Goal: Communication & Community: Answer question/provide support

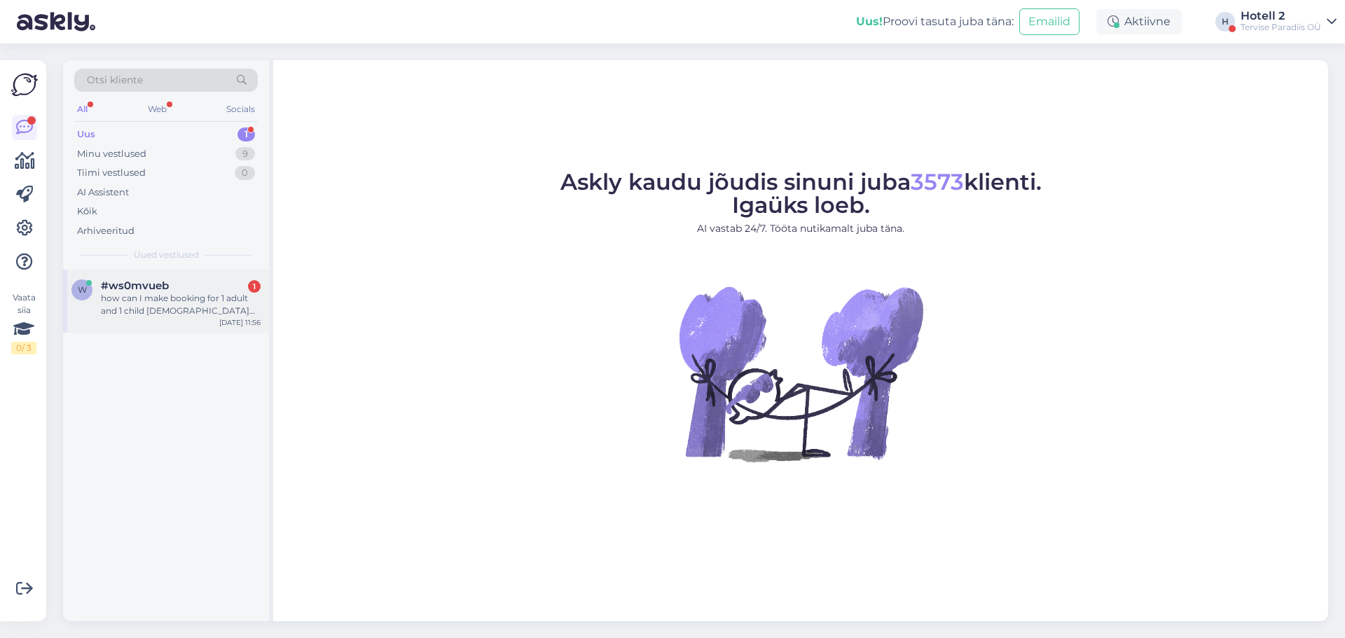
click at [129, 290] on span "#ws0mvueb" at bounding box center [135, 285] width 68 height 13
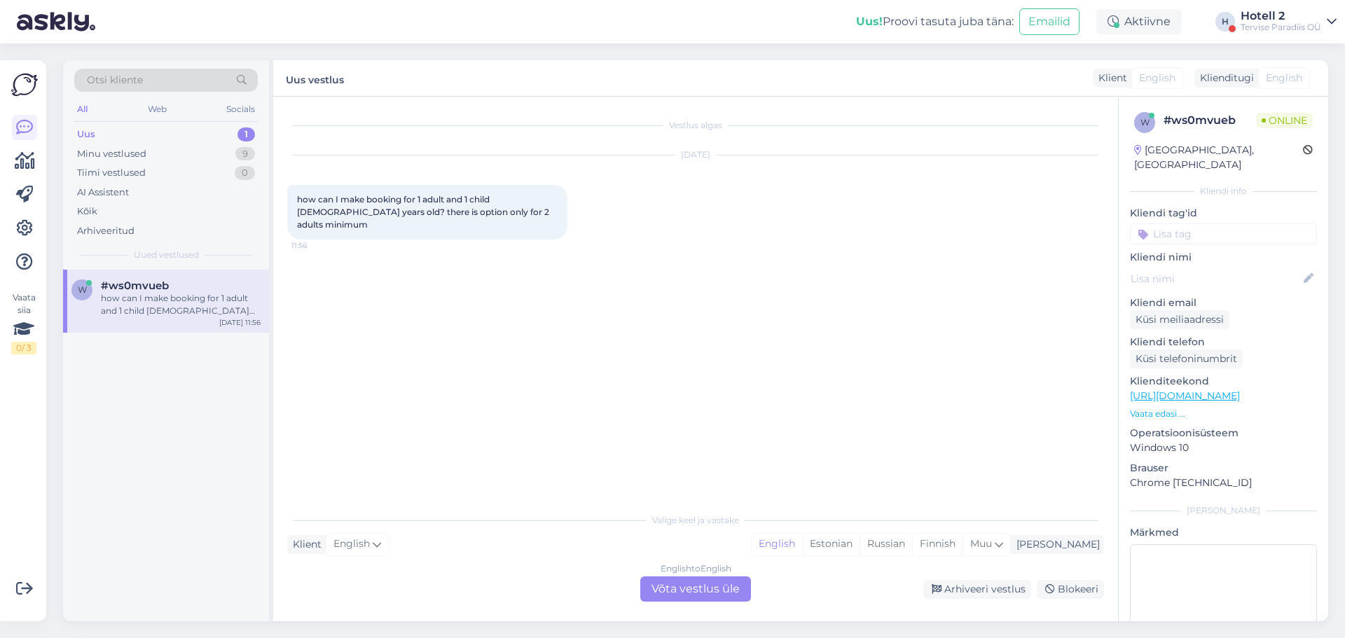
click at [716, 587] on div "English to English Võta vestlus üle" at bounding box center [695, 588] width 111 height 25
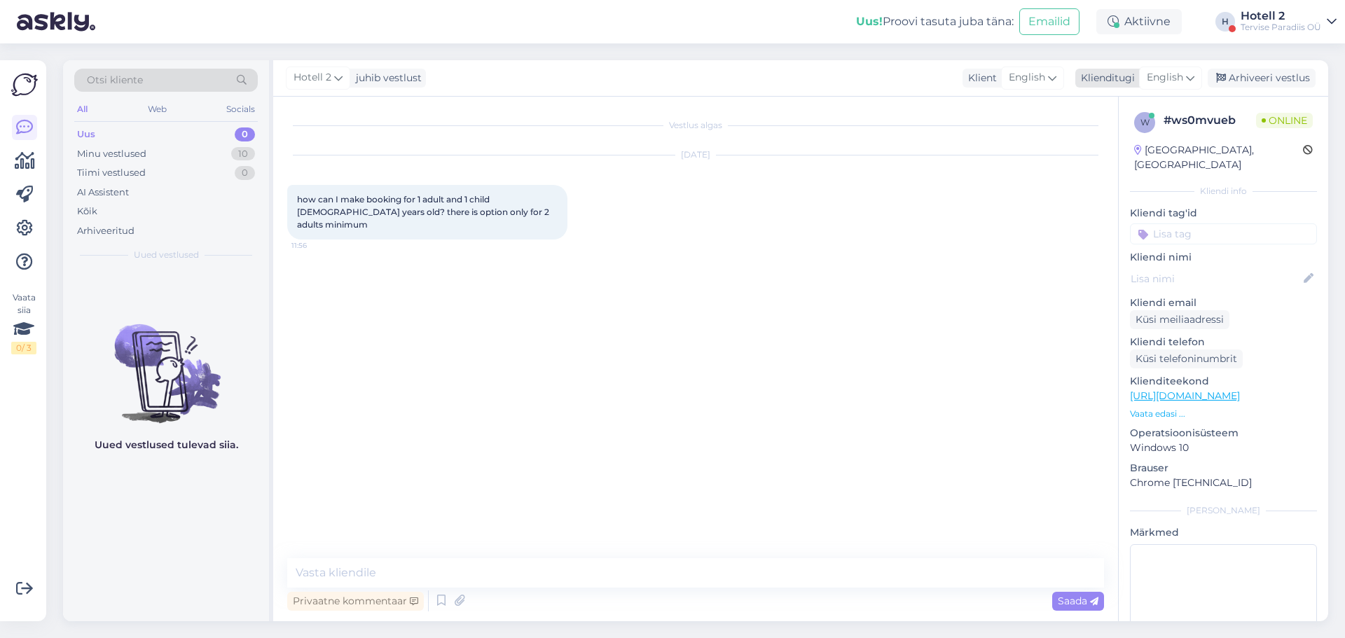
click at [1170, 74] on span "English" at bounding box center [1164, 77] width 36 height 15
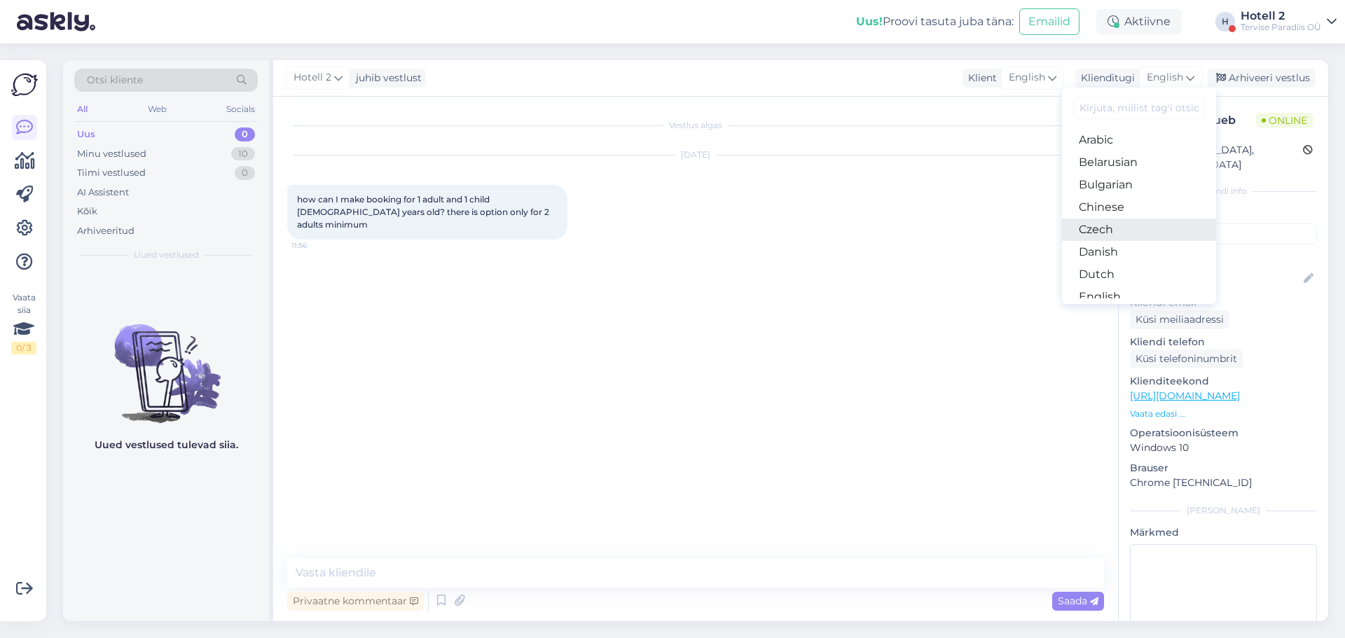
scroll to position [70, 0]
click at [1119, 245] on link "Estonian" at bounding box center [1139, 249] width 154 height 22
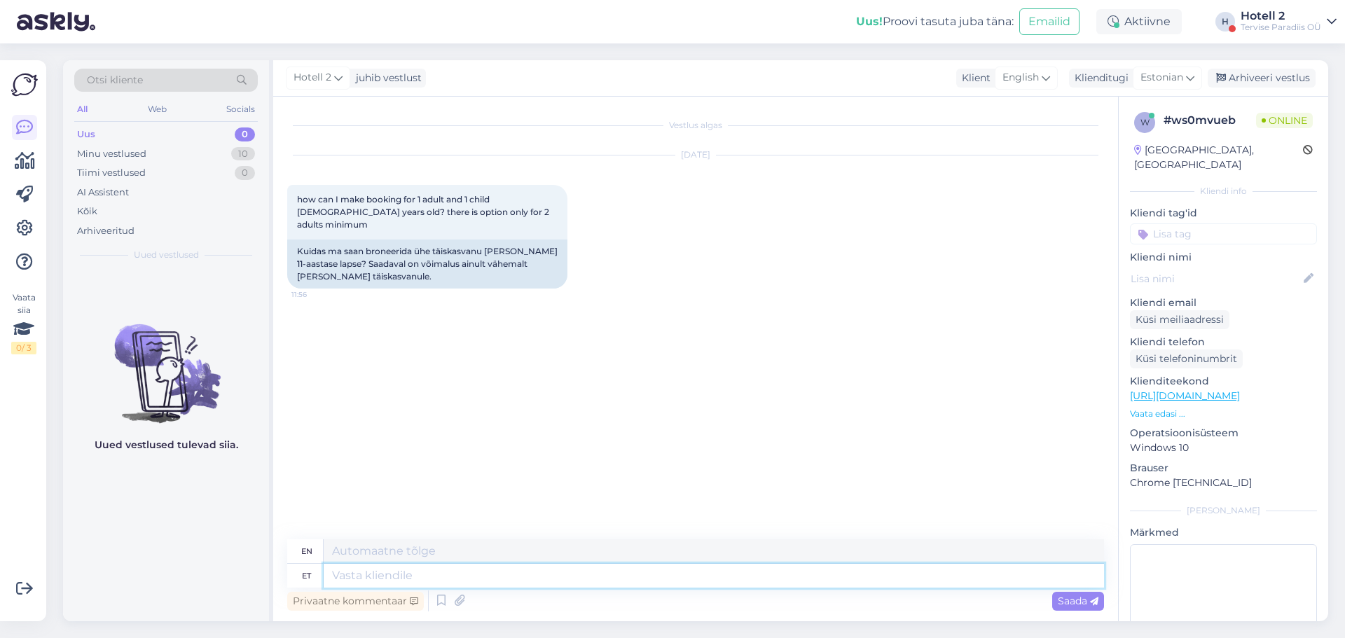
click at [419, 573] on textarea at bounding box center [714, 576] width 780 height 24
click at [581, 580] on textarea at bounding box center [714, 576] width 780 height 24
type textarea "Tere!"
type textarea "Hello"
type textarea "Tere!"
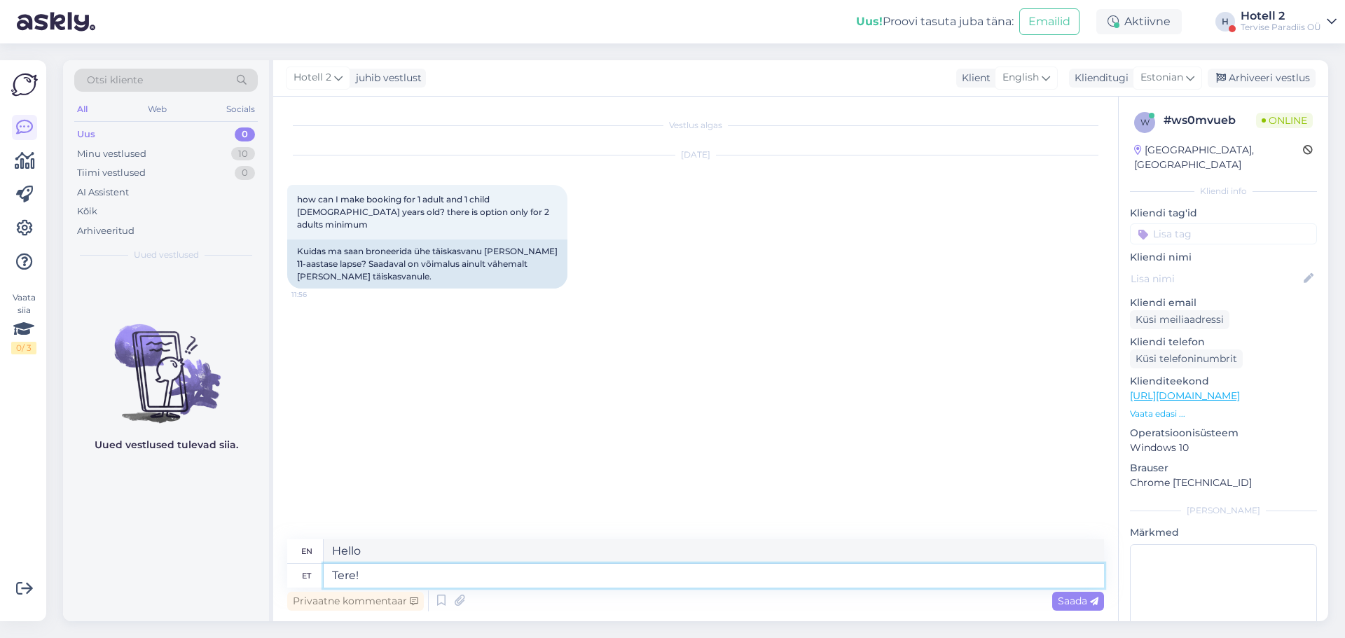
type textarea "Hello!"
type textarea "Tere! Kuna"
type textarea "Hello! Because"
type textarea "Tere! Kuna te b"
type textarea "Hello! Since you"
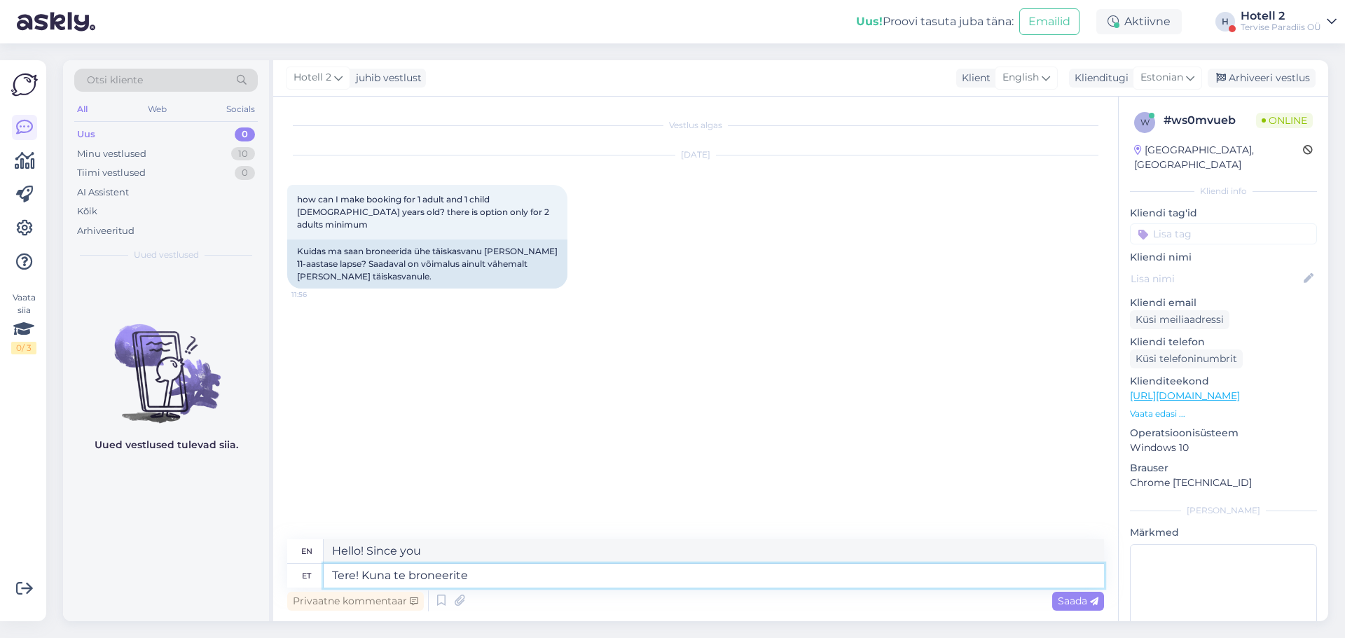
type textarea "Tere! Kuna te broneerite"
type textarea "Hello! Since you are booking"
type textarea "Tere! Kuna te broneerite toa"
type textarea "Hello! Since you are booking a room"
type textarea "Tere! Kuna te broneerite toa [PERSON_NAME] i"
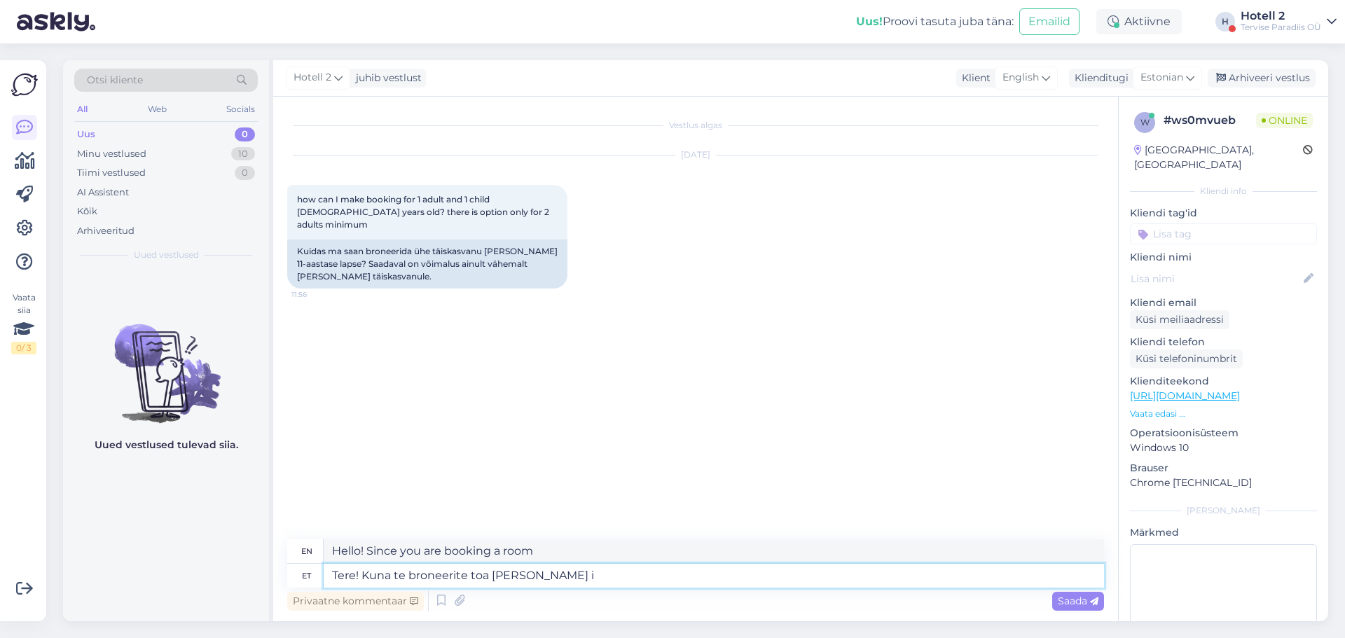
type textarea "Hello! Since you are booking a room for two"
type textarea "Tere! Kuna te broneerite toa [PERSON_NAME] inimesele s"
type textarea "Hello! Since you are booking a room for two people"
type textarea "Tere! Kuna te broneerite toa [PERSON_NAME] inimesele siis"
type textarea "Hello! Since you are booking a room for two people,"
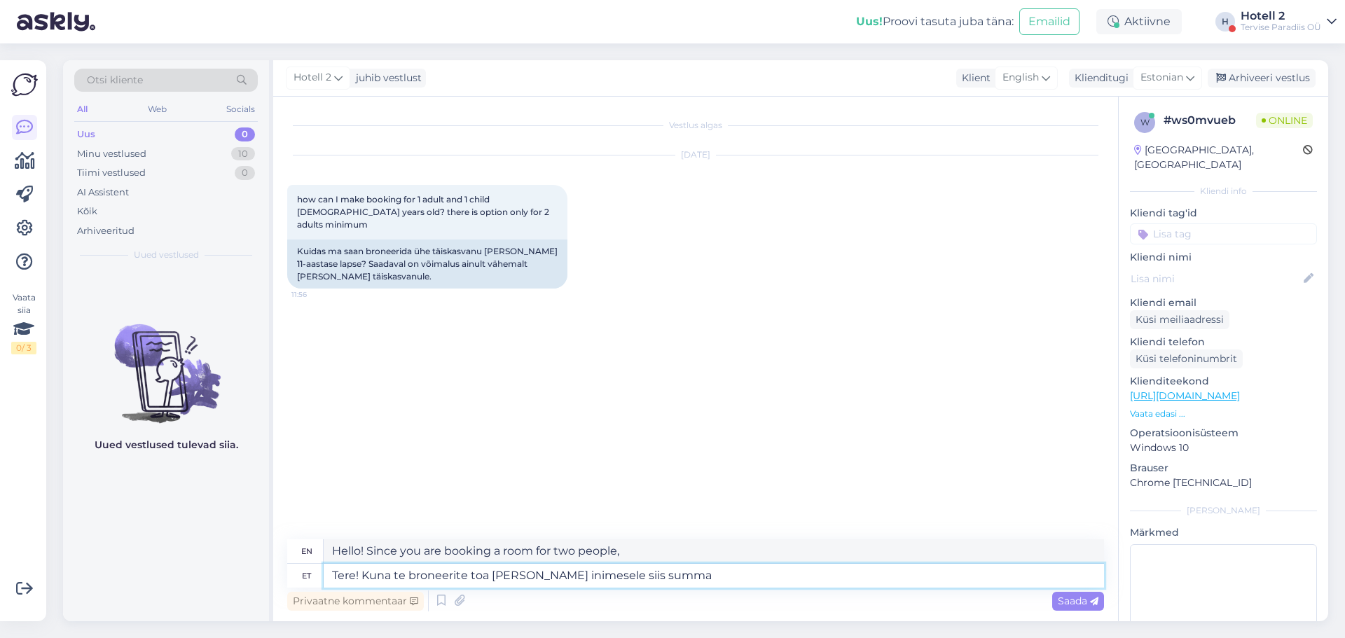
type textarea "Tere! Kuna te broneerite toa [PERSON_NAME] inimesele siis summa e"
type textarea "Hello! Since you are booking a room for two people, the amount"
type textarea "Tere! Kuna te broneerite toa [PERSON_NAME] inimesele siis summa ei"
type textarea "Hello! Since you are booking a room for two people, the amount is not"
type textarea "Tere! Kuna te broneerite toa [PERSON_NAME] inimesele siis summa ei muutu"
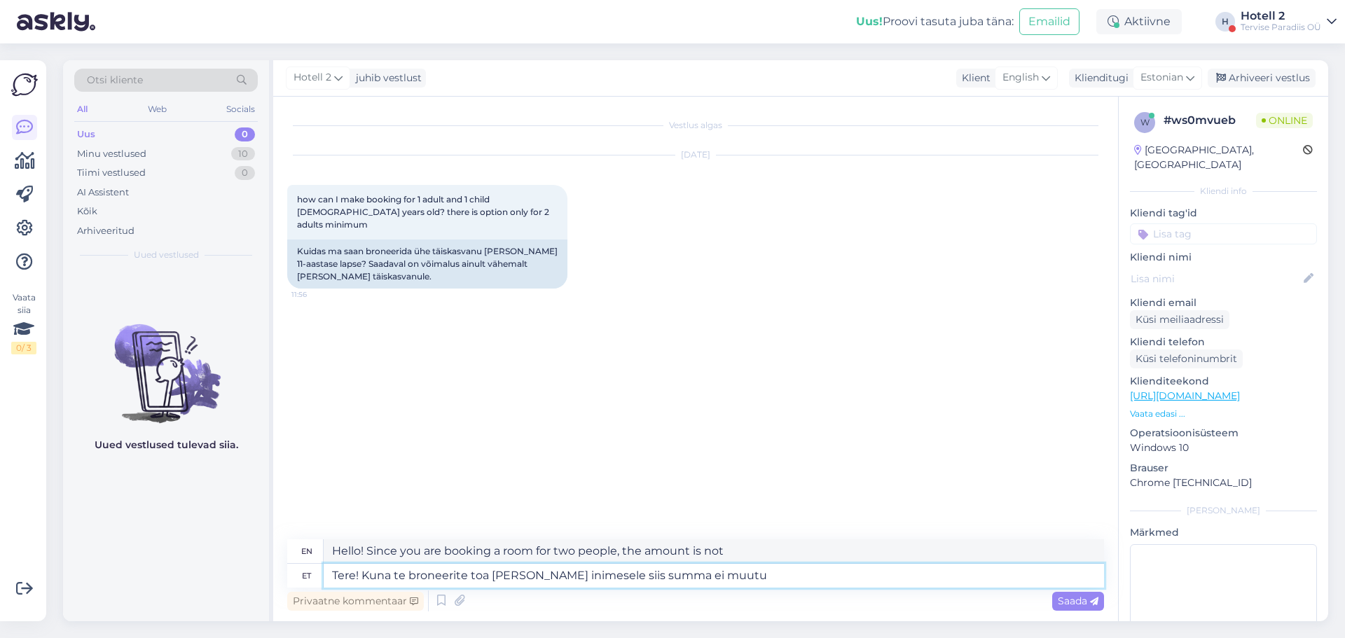
type textarea "Hello! Since you are booking a room for two people, the amount will not change."
type textarea "Tere! Kuna te broneerite toa [PERSON_NAME] inimesele siis summa ei muutu kas t"
type textarea "Hello! Since you are booking a room for two people, the amount will not change …"
type textarea "Tere! Kuna te broneerite toa [PERSON_NAME] inimesele siis summa ei muutu kas te…"
type textarea "Hello! Since you are booking a room for two people, the amount will not change …"
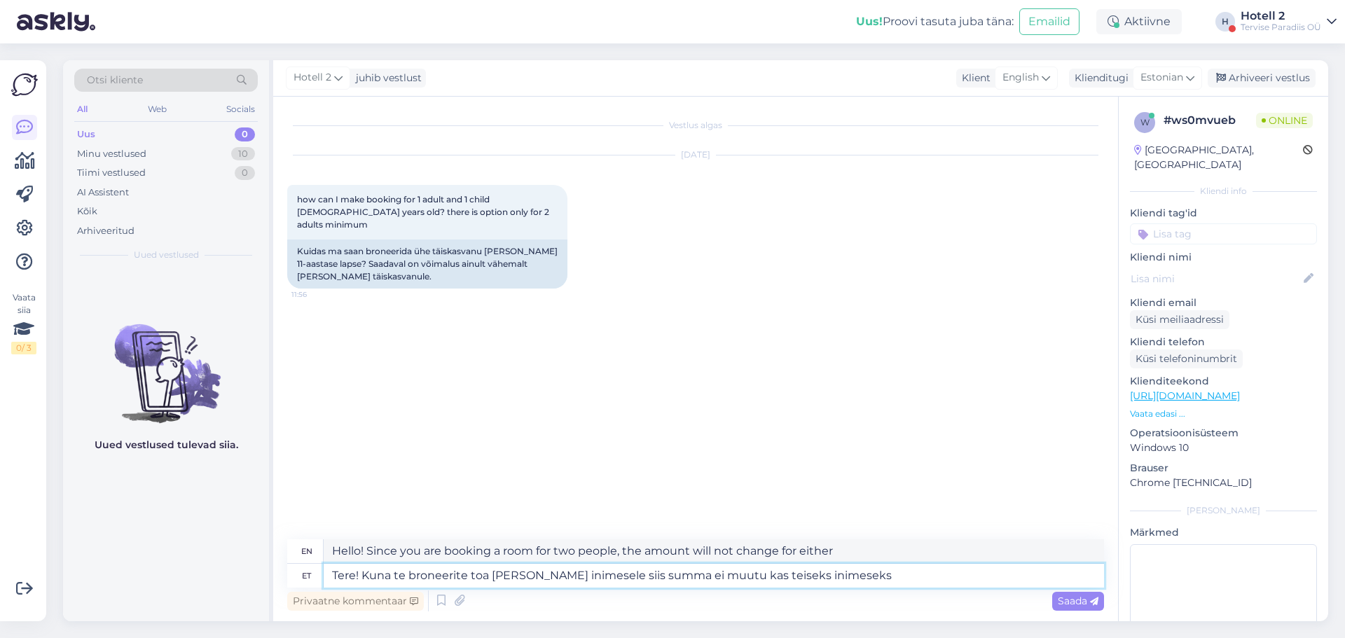
type textarea "Tere! Kuna te broneerite toa [PERSON_NAME] inimesele siis summa ei muutu kas te…"
type textarea "Hello! Since you are booking a room for two people, the amount will not change …"
type textarea "Tere! Kuna te broneerite toa [PERSON_NAME] inimesele siis summa ei muutu kas te…"
type textarea "Hello! Since you are booking a room for two people, the amount will not change …"
type textarea "Tere! Kuna te broneerite toa [PERSON_NAME] inimesele siis summa ei muutu kas te…"
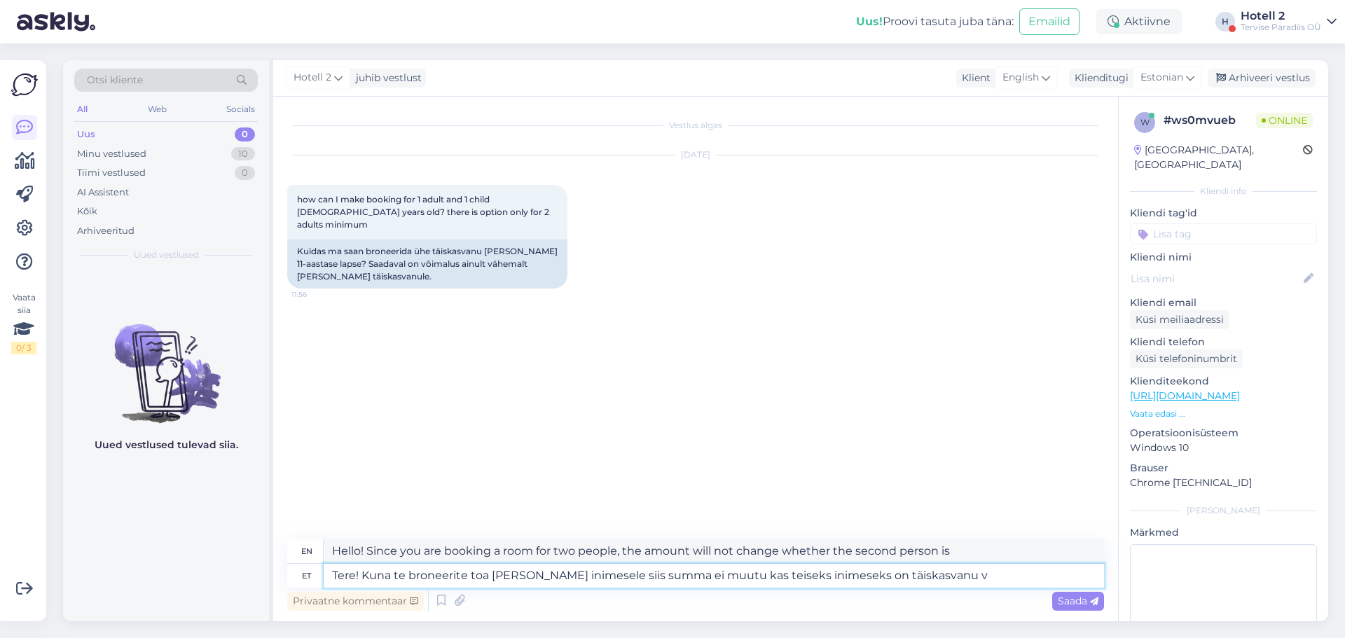
type textarea "Hello! Since you are booking a room for two people, the amount does not change …"
type textarea "Tere! Kuna te broneerite toa [PERSON_NAME] inimesele siis summa ei muutu kas te…"
type textarea "Hello! Since you are booking a room for two people, the amount does not change …"
type textarea "Tere! Kuna te broneerite toa [PERSON_NAME] inimesele siis summa ei muutu kas te…"
type textarea "Hello! Since you are booking a room for two people, the amount does not change …"
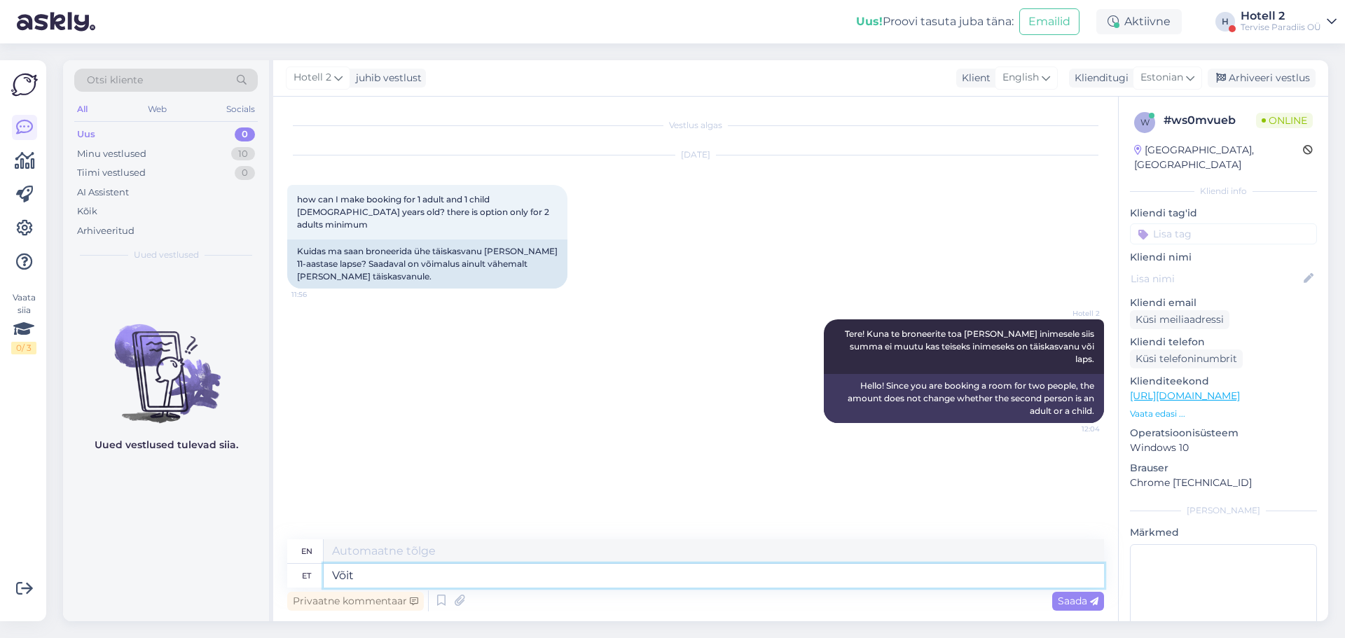
type textarea "Võite"
type textarea "You can"
type textarea "Võite teha"
type textarea "You can do"
type textarea "Võite teha broneeringu"
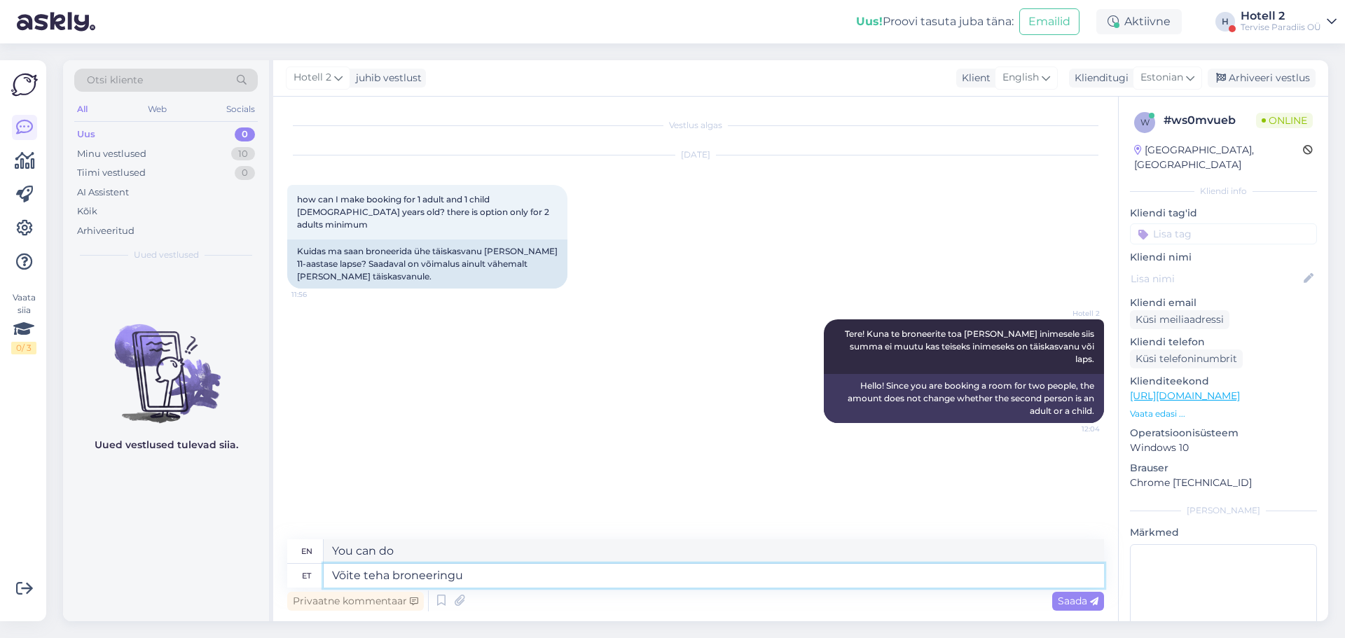
type textarea "You can make a reservation."
type textarea "Võite teha broneeringu [PERSON_NAME]"
type textarea "You can make a reservation for two."
type textarea "Võite teha broneeringu [PERSON_NAME] täiskasvanule."
type textarea "You can make a reservation for two adults."
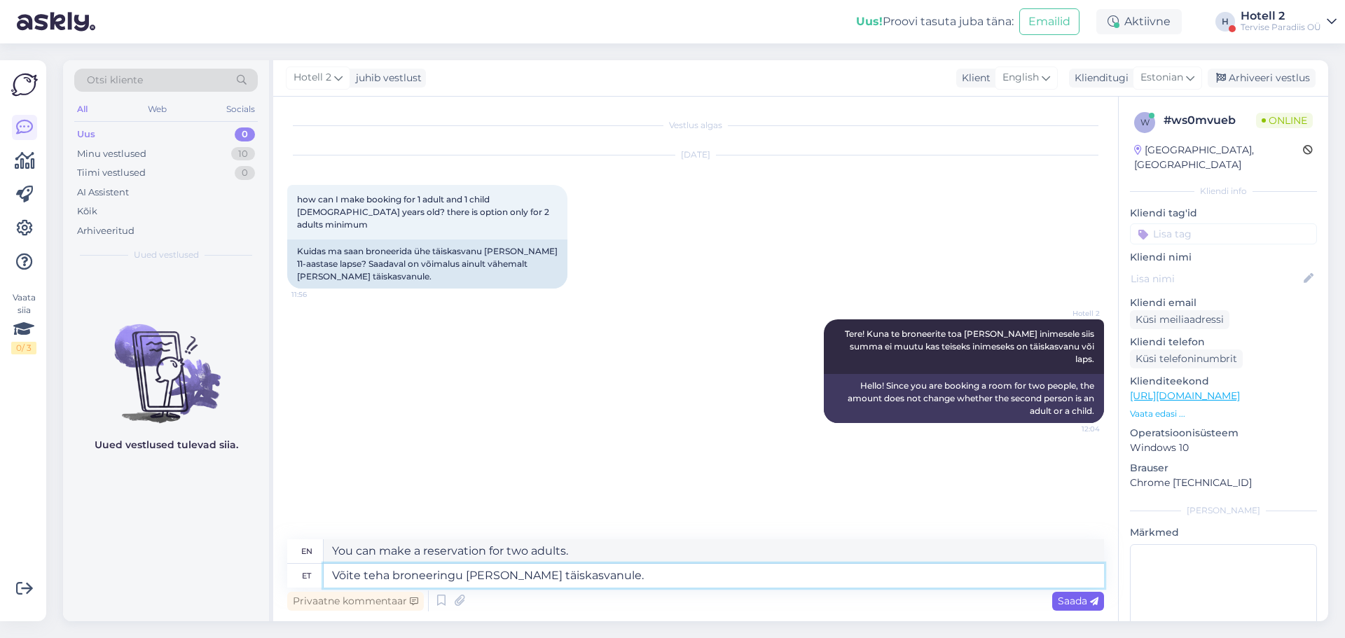
type textarea "Võite teha broneeringu [PERSON_NAME] täiskasvanule."
click at [1071, 598] on span "Saada" at bounding box center [1077, 601] width 41 height 13
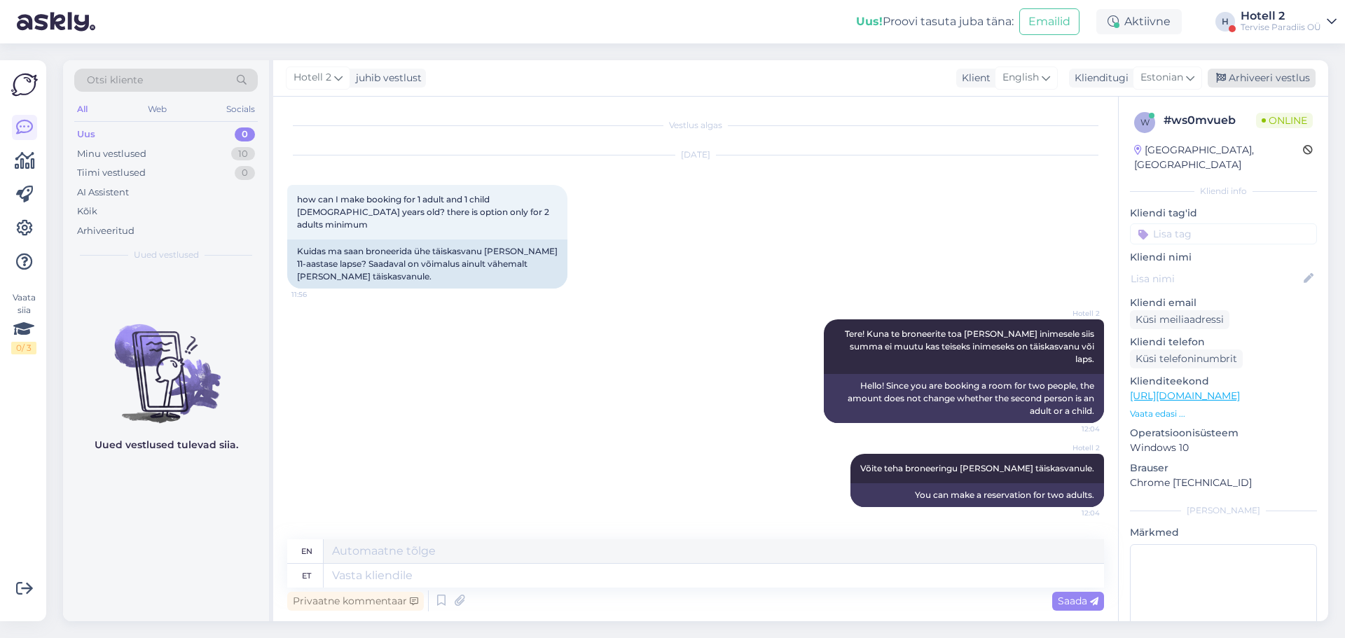
click at [1252, 81] on div "Arhiveeri vestlus" at bounding box center [1261, 78] width 108 height 19
